Goal: Task Accomplishment & Management: Manage account settings

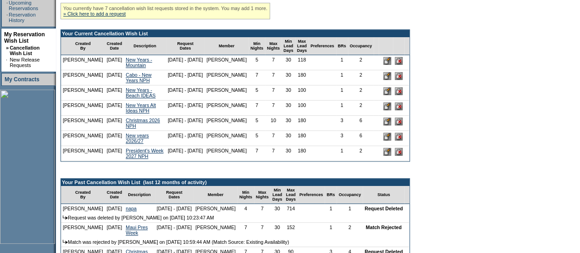
scroll to position [205, 0]
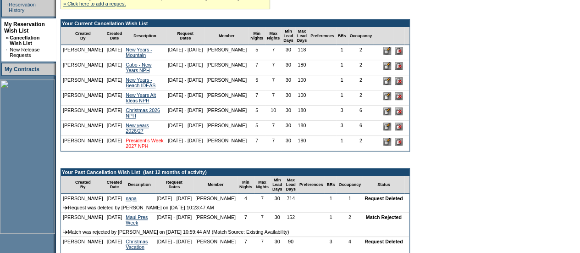
click at [147, 149] on link "President's Week 2027 NPH" at bounding box center [145, 143] width 38 height 11
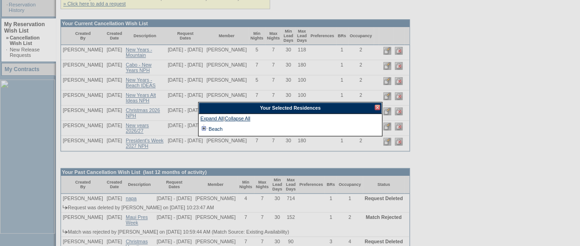
click at [205, 126] on td at bounding box center [203, 129] width 7 height 10
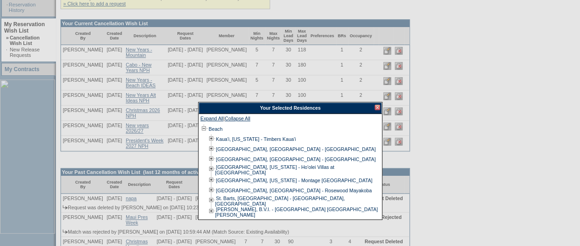
click at [376, 106] on div at bounding box center [378, 108] width 6 height 6
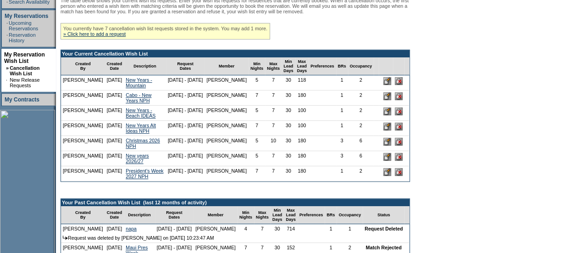
scroll to position [176, 0]
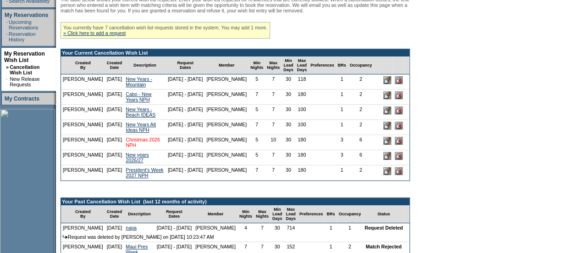
click at [151, 148] on link "Christmas 2026 NPH" at bounding box center [143, 142] width 34 height 11
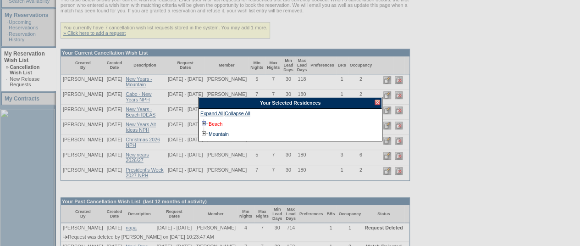
click at [216, 124] on link "Beach" at bounding box center [216, 124] width 14 height 6
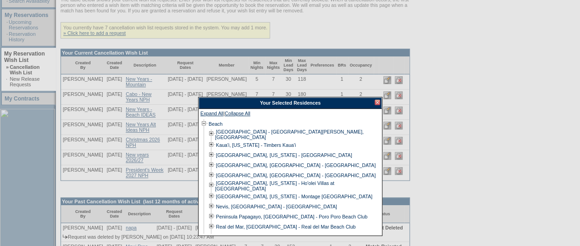
click at [376, 103] on div at bounding box center [378, 103] width 6 height 6
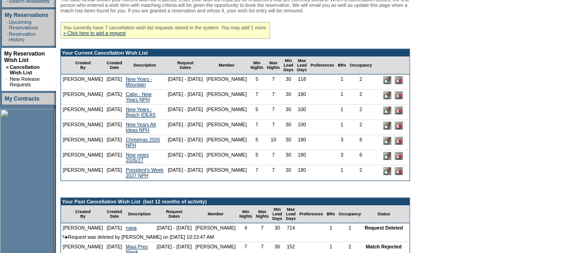
scroll to position [195, 0]
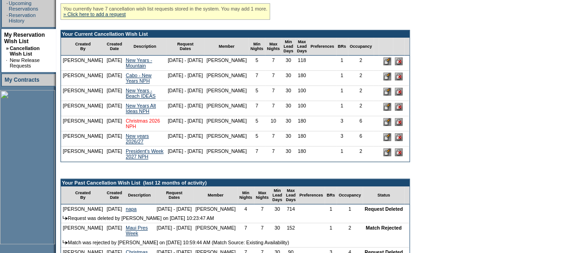
click at [144, 129] on link "Christmas 2026 NPH" at bounding box center [143, 123] width 34 height 11
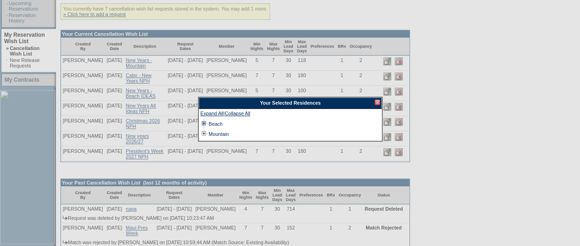
click at [205, 122] on td at bounding box center [203, 124] width 7 height 10
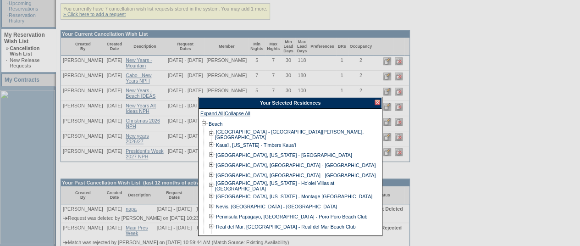
click at [376, 100] on div at bounding box center [378, 103] width 6 height 6
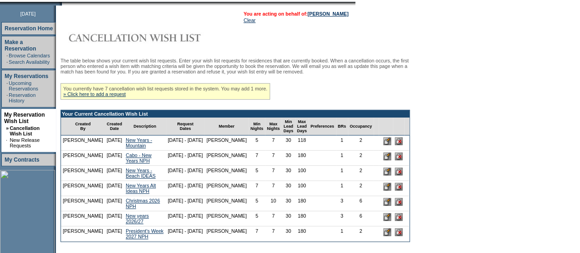
scroll to position [113, 0]
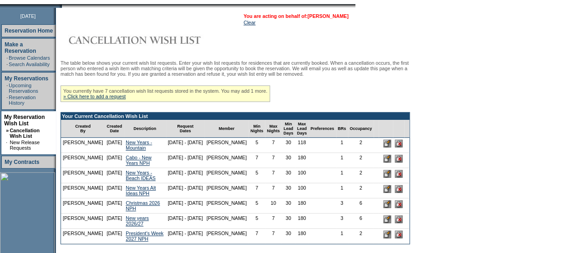
click at [324, 18] on link "[PERSON_NAME]" at bounding box center [328, 16] width 41 height 6
